Goal: Find specific page/section: Find specific page/section

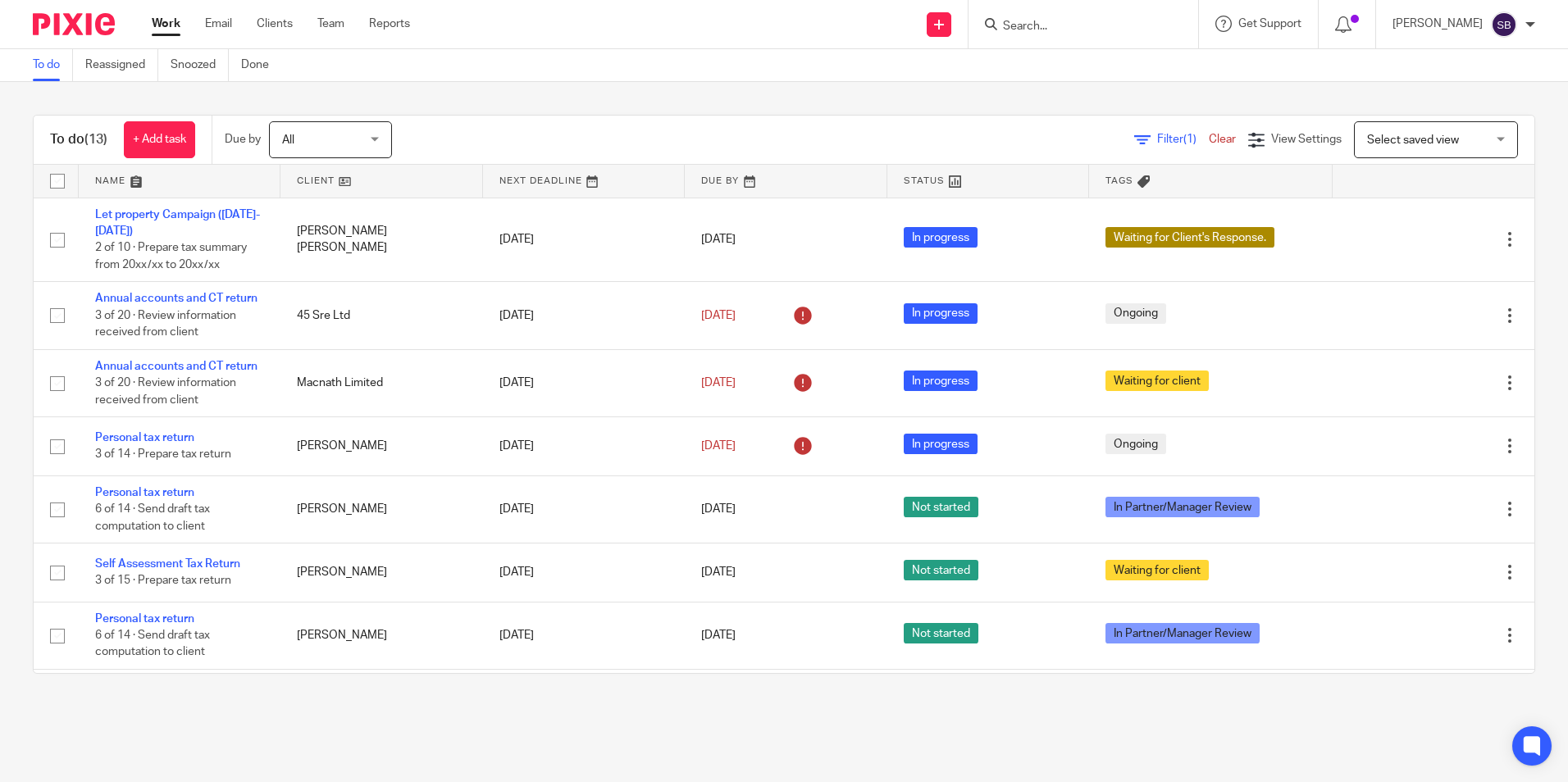
scroll to position [37, 0]
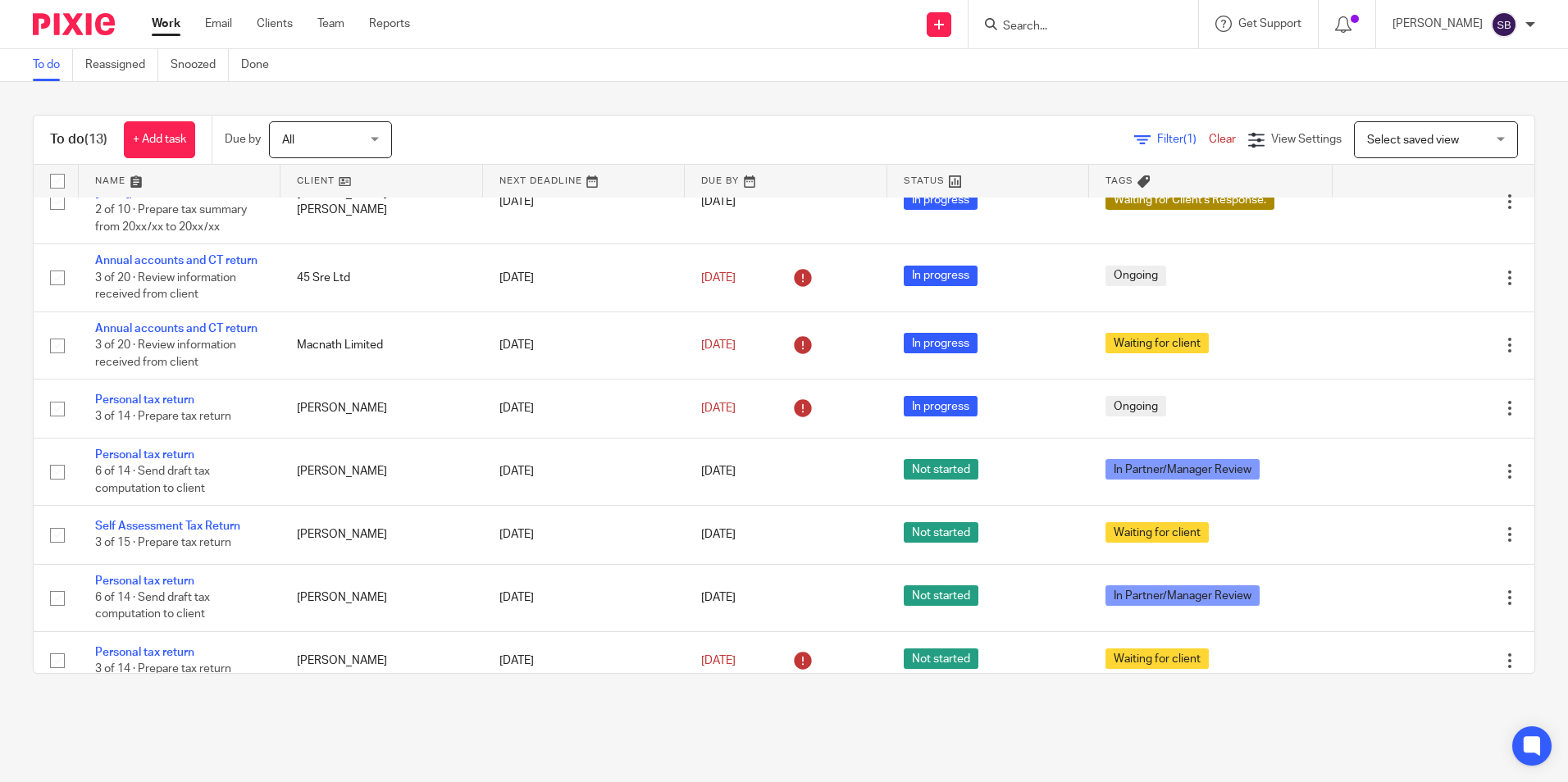
click at [1045, 31] on input "Search" at bounding box center [1075, 27] width 147 height 15
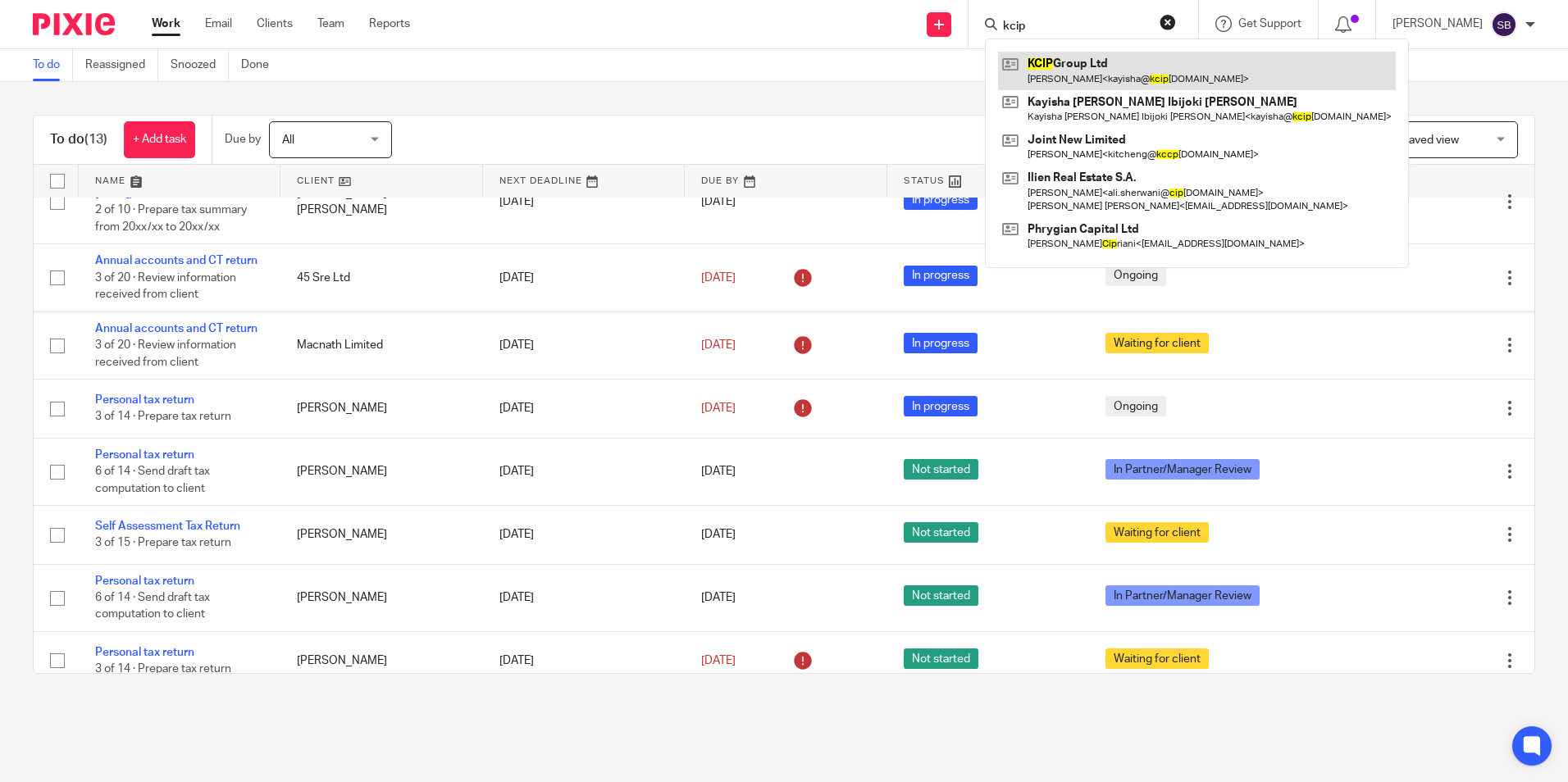
type input "kcip"
click at [1127, 86] on link at bounding box center [1197, 71] width 398 height 37
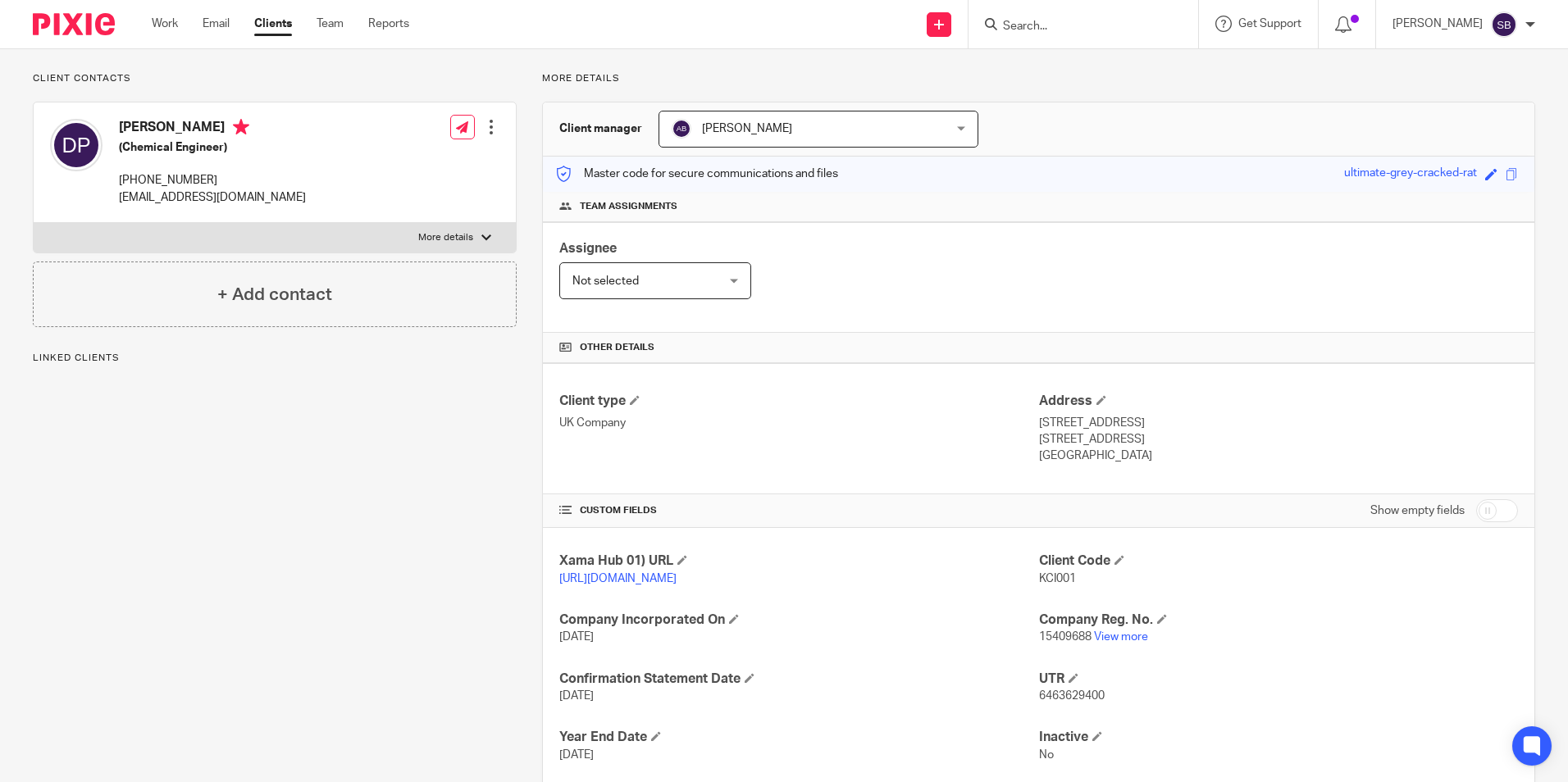
scroll to position [201, 0]
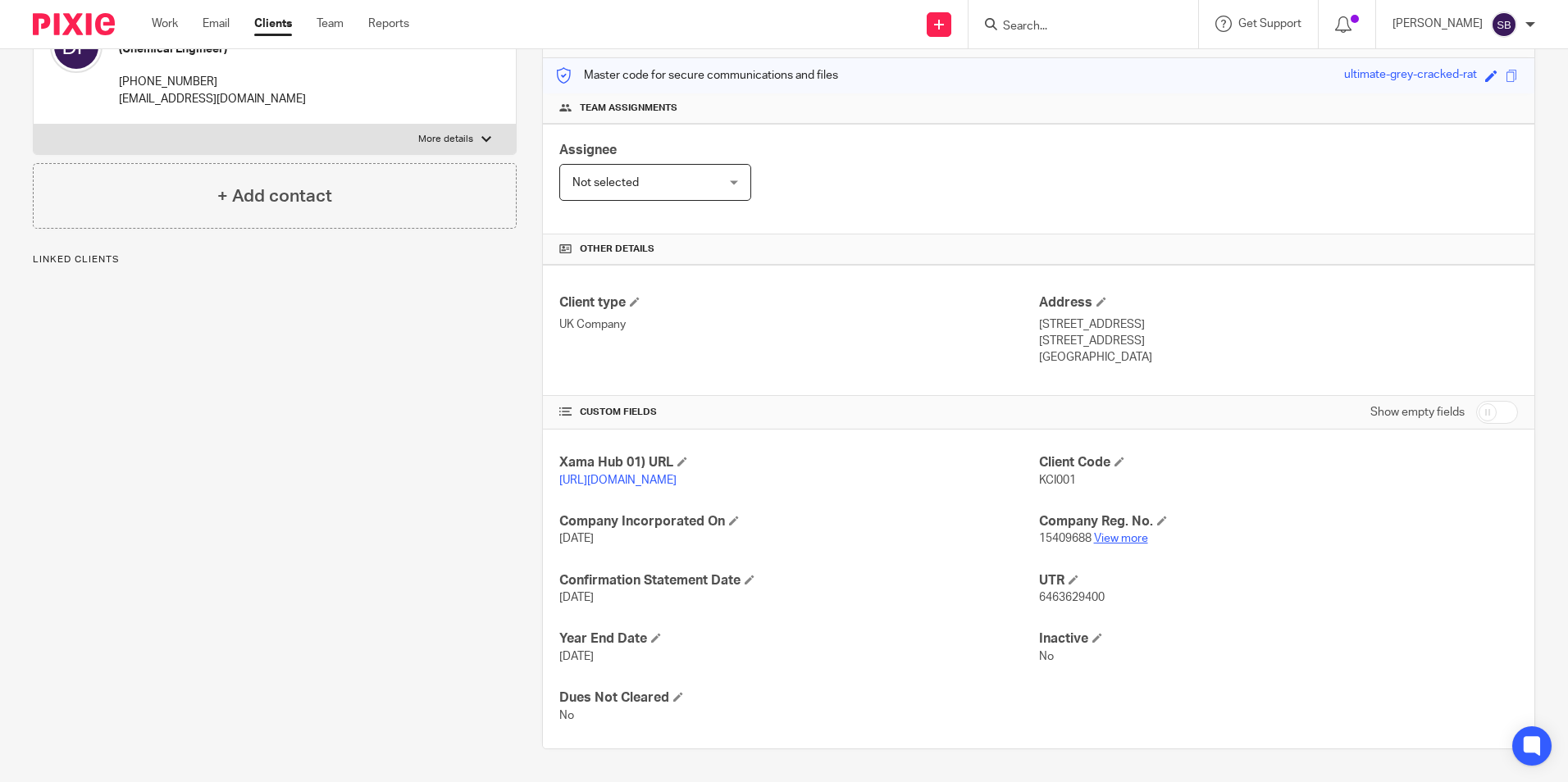
click at [1109, 538] on link "View more" at bounding box center [1121, 539] width 54 height 12
